Goal: Information Seeking & Learning: Learn about a topic

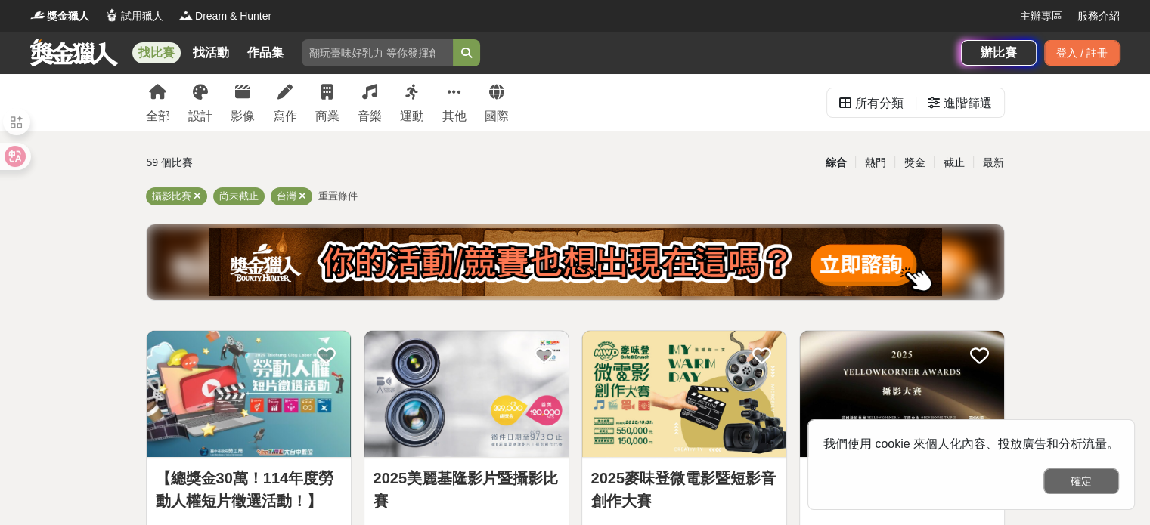
click at [1063, 481] on button "確定" at bounding box center [1081, 482] width 76 height 26
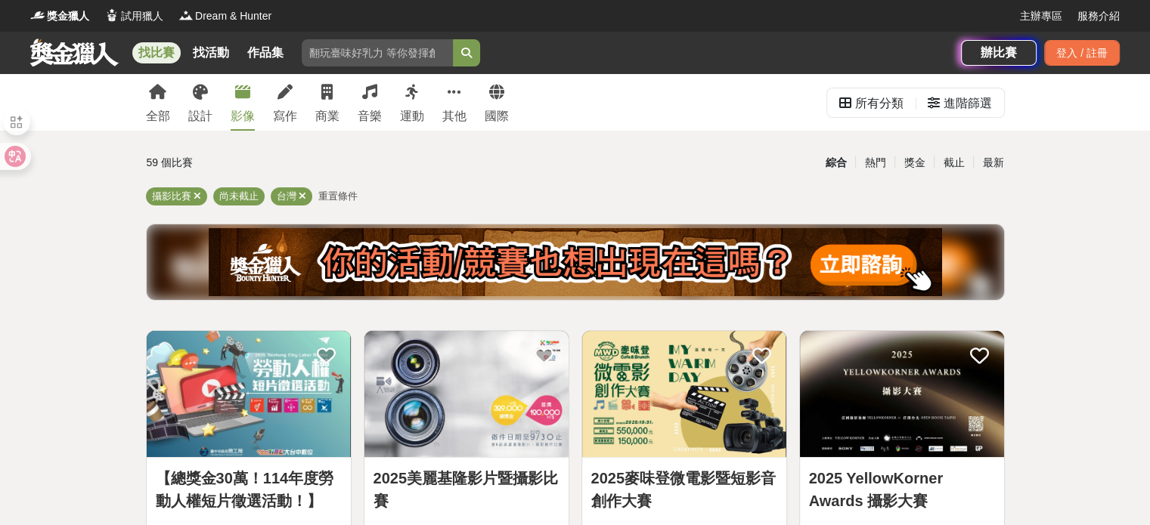
click at [244, 91] on icon at bounding box center [242, 92] width 15 height 15
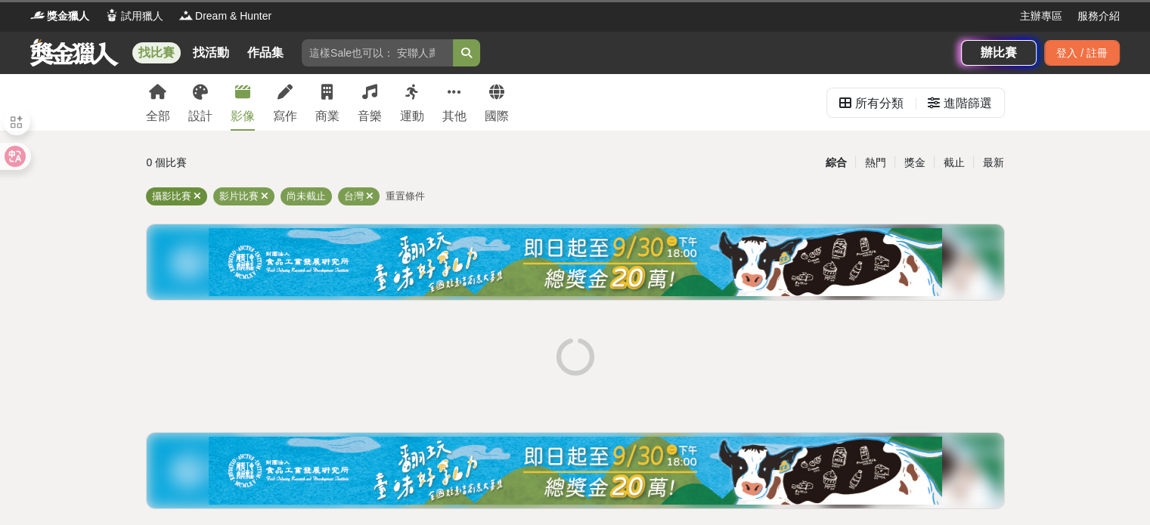
click at [199, 196] on icon at bounding box center [197, 196] width 8 height 10
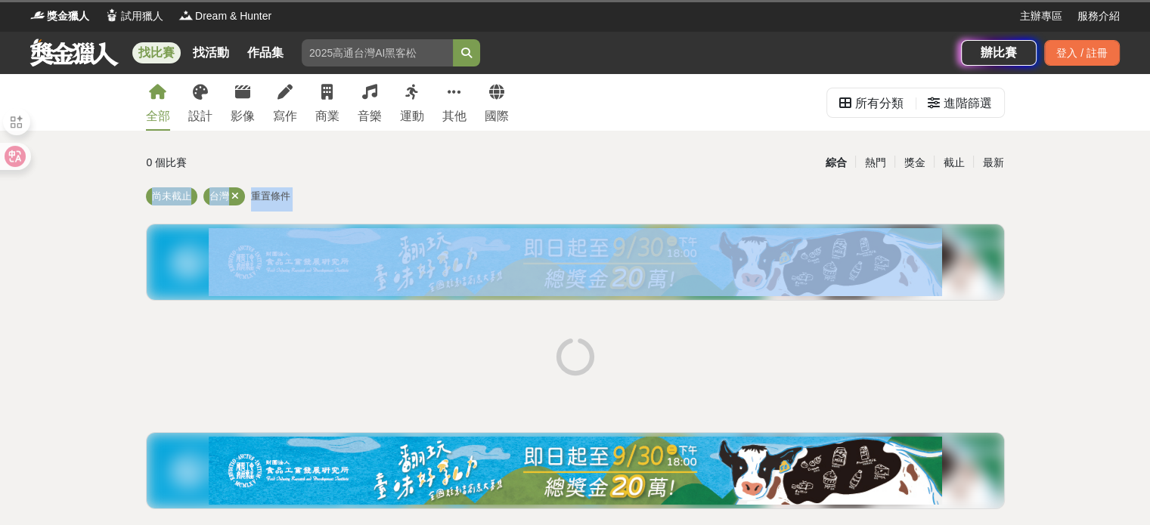
click at [199, 196] on div "尚未截止 台灣 重置條件" at bounding box center [575, 199] width 859 height 24
click at [188, 196] on span "尚未截止" at bounding box center [171, 195] width 39 height 11
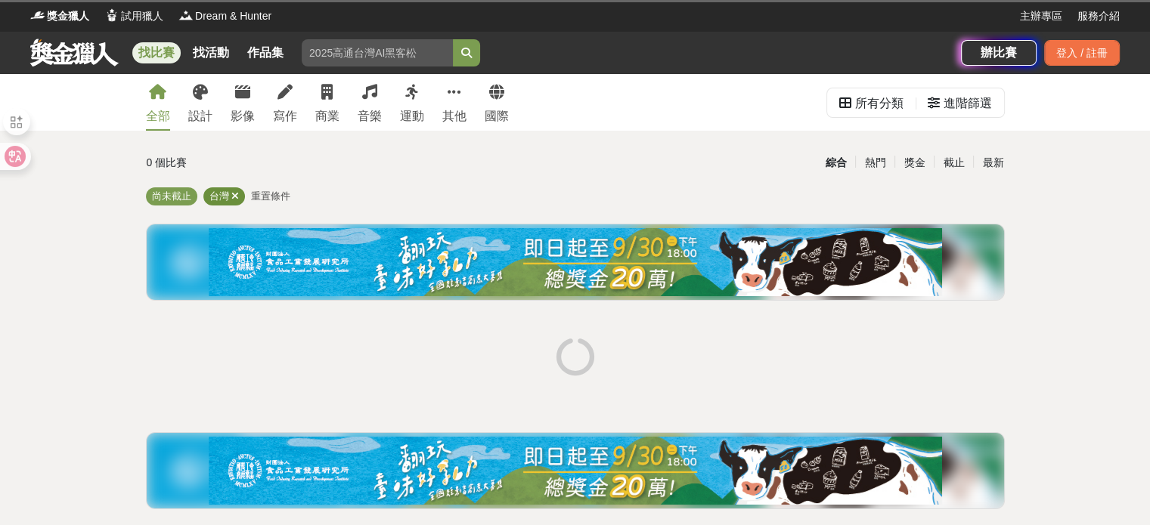
click at [234, 195] on icon at bounding box center [235, 196] width 8 height 10
click at [244, 93] on icon at bounding box center [242, 92] width 15 height 15
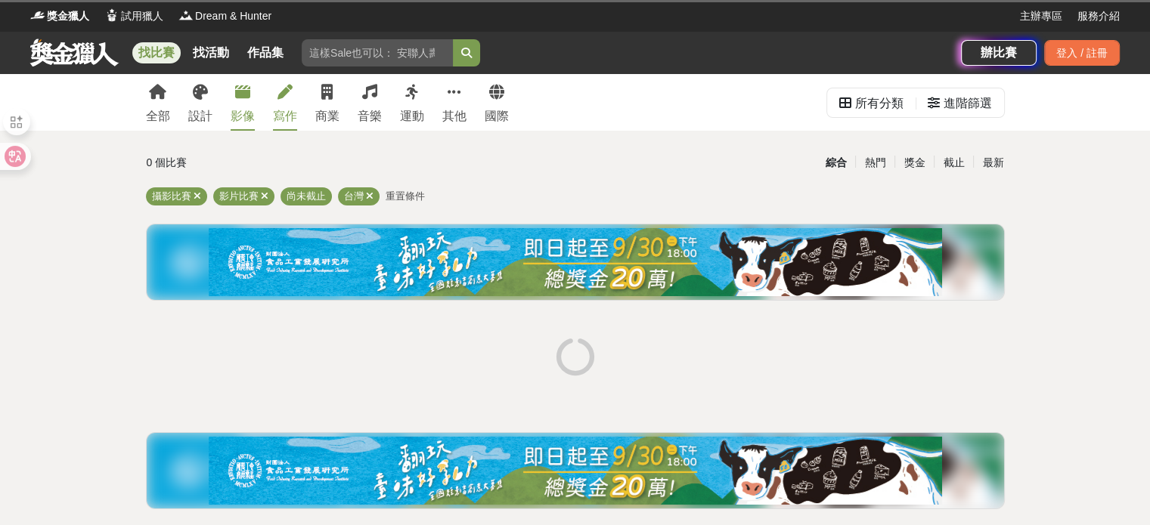
click at [280, 94] on icon at bounding box center [284, 92] width 15 height 15
click at [156, 87] on icon at bounding box center [157, 92] width 17 height 15
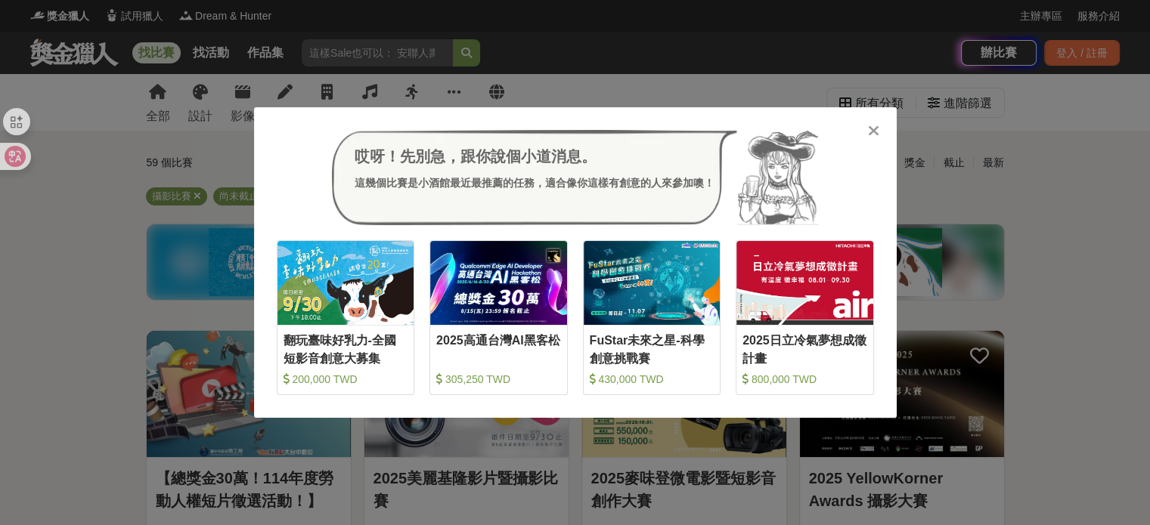
click at [872, 131] on icon at bounding box center [873, 130] width 11 height 15
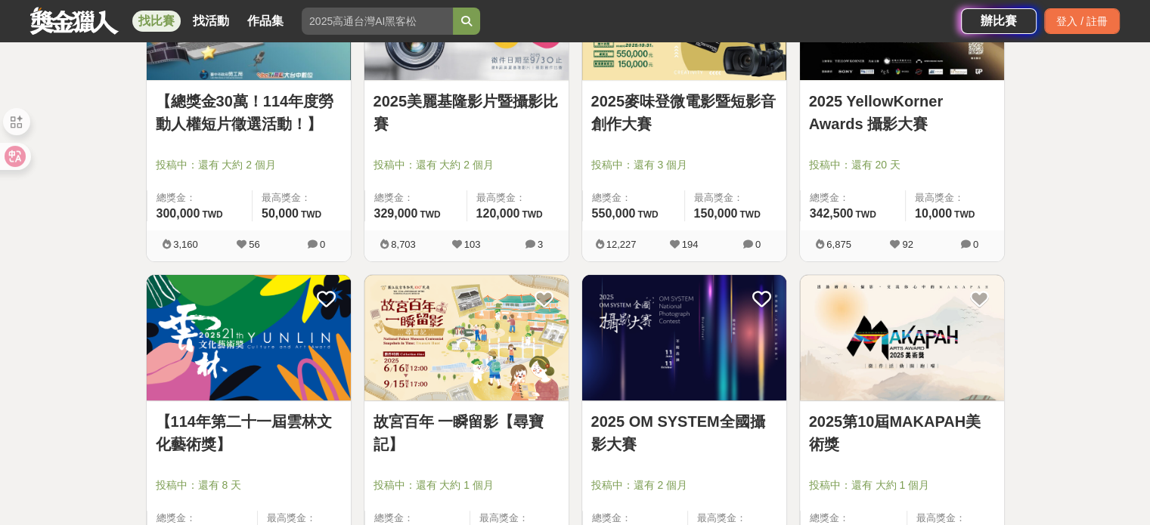
scroll to position [378, 0]
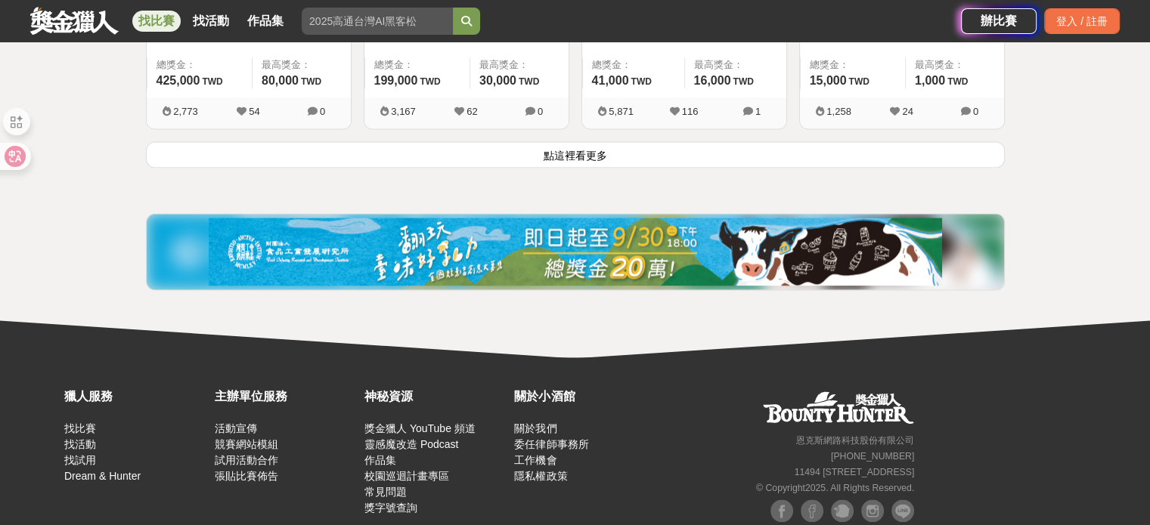
scroll to position [2116, 0]
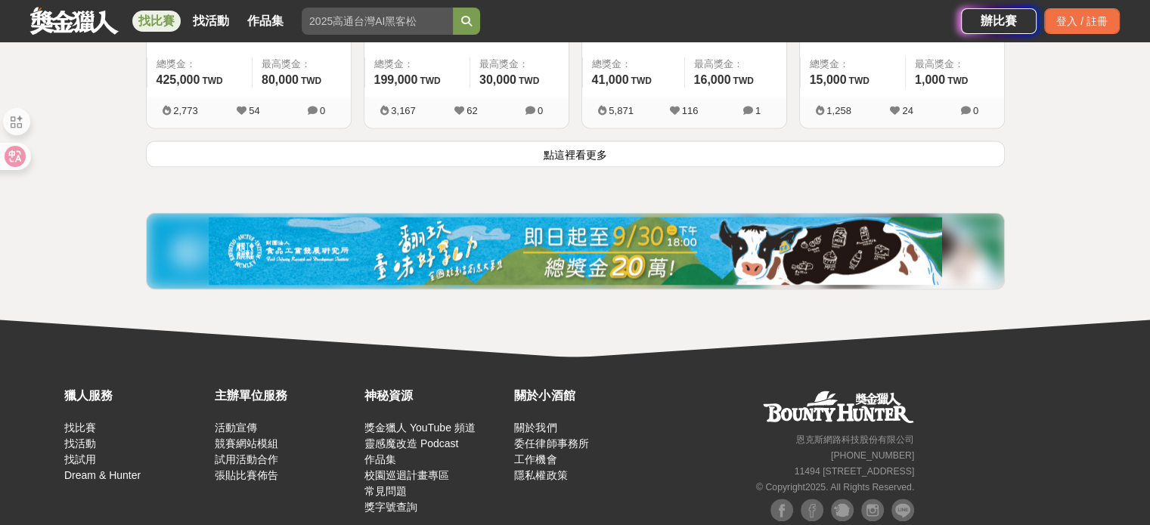
click at [850, 142] on button "點這裡看更多" at bounding box center [575, 154] width 859 height 26
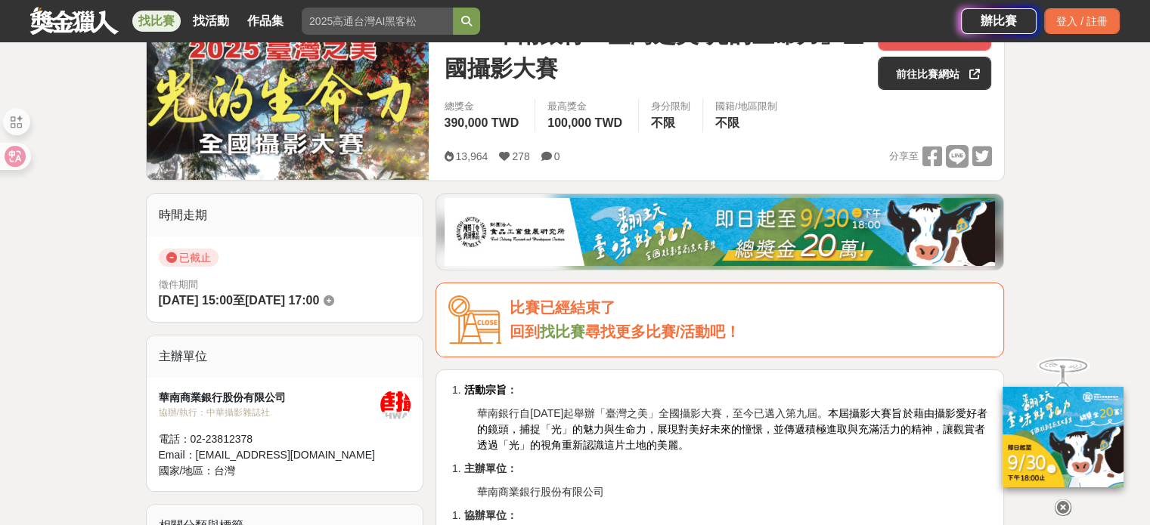
scroll to position [227, 0]
